Goal: Task Accomplishment & Management: Complete application form

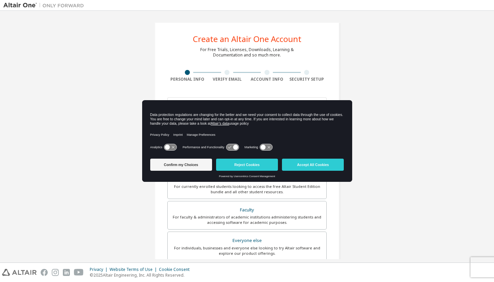
click at [317, 172] on div "Confirm my Choices Reject Cookies Accept All Cookies" at bounding box center [247, 165] width 194 height 19
click at [317, 169] on button "Accept All Cookies" at bounding box center [313, 164] width 62 height 12
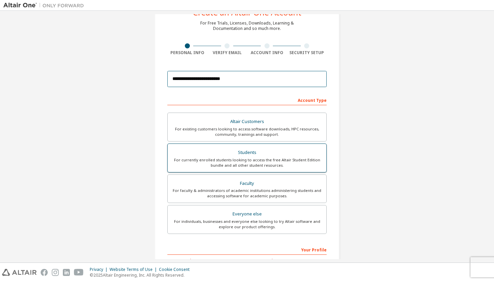
scroll to position [34, 0]
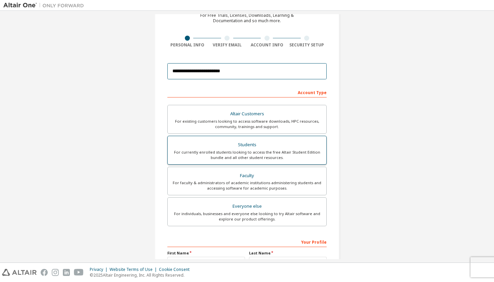
type input "**********"
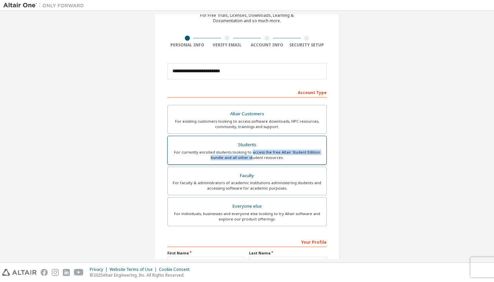
click at [250, 154] on div "For currently enrolled students looking to access the free Altair Student Editi…" at bounding box center [247, 154] width 150 height 11
click at [247, 144] on div "Students" at bounding box center [247, 144] width 150 height 9
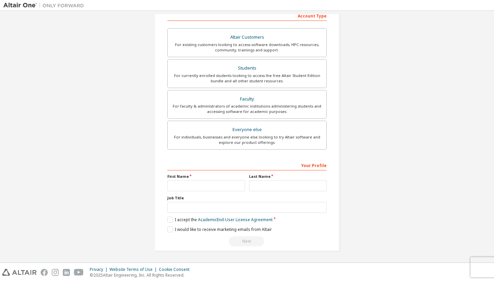
scroll to position [113, 0]
type input "***"
type input "**********"
click at [171, 221] on label "I accept the Academic End-User License Agreement" at bounding box center [219, 220] width 105 height 6
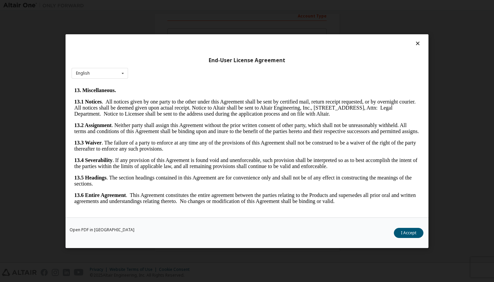
scroll to position [1072, 0]
click at [398, 235] on button "I Accept" at bounding box center [408, 232] width 30 height 10
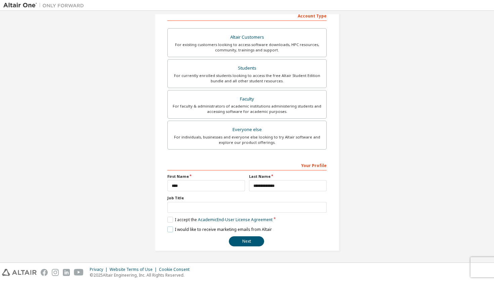
click at [169, 229] on label "I would like to receive marketing emails from Altair" at bounding box center [219, 229] width 104 height 6
click at [167, 229] on label "I would like to receive marketing emails from Altair" at bounding box center [219, 229] width 104 height 6
click at [243, 237] on button "Next" at bounding box center [246, 241] width 35 height 10
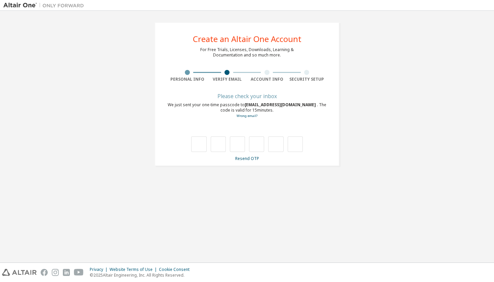
scroll to position [0, 0]
type input "*"
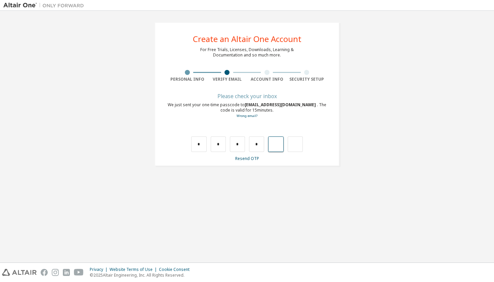
type input "*"
